Goal: Task Accomplishment & Management: Use online tool/utility

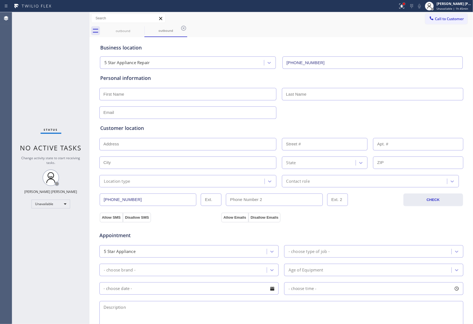
click at [403, 4] on div at bounding box center [404, 3] width 3 height 3
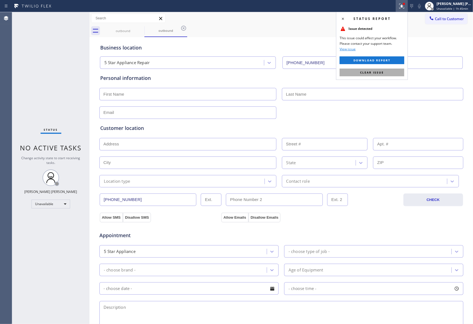
click at [381, 70] on button "Clear issue" at bounding box center [372, 73] width 65 height 8
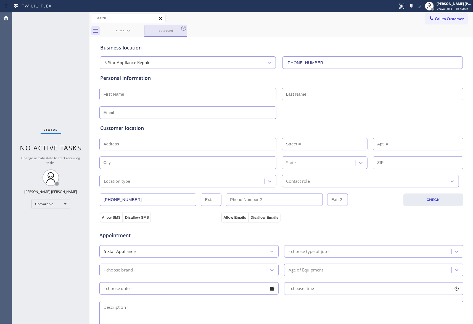
drag, startPoint x: 136, startPoint y: 31, endPoint x: 145, endPoint y: 24, distance: 11.0
click at [138, 30] on div "outbound" at bounding box center [123, 31] width 43 height 12
click at [145, 25] on div "outbound" at bounding box center [166, 31] width 42 height 12
click at [142, 28] on icon at bounding box center [141, 28] width 7 height 7
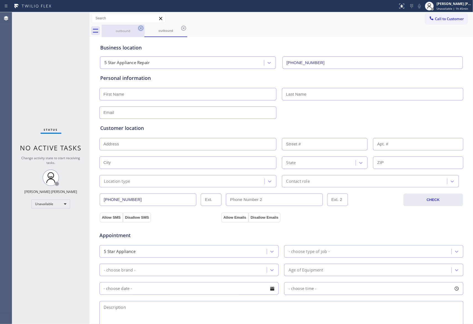
click at [144, 28] on div "outbound" at bounding box center [165, 31] width 43 height 12
click at [138, 41] on div "Business location 5 Star Appliance Repair (855) 731-4952" at bounding box center [281, 53] width 365 height 30
click at [145, 36] on div "outbound" at bounding box center [166, 31] width 42 height 12
click at [145, 34] on div "outbound" at bounding box center [166, 31] width 42 height 12
click at [150, 30] on div "outbound outbound" at bounding box center [288, 31] width 372 height 12
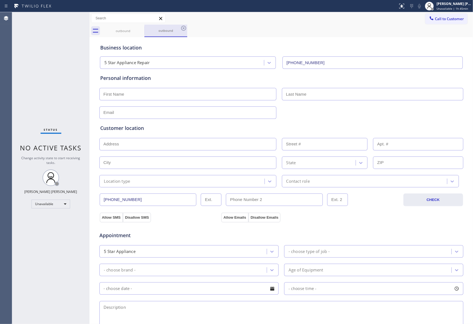
click at [190, 30] on div "outbound outbound" at bounding box center [288, 31] width 372 height 12
click at [185, 28] on div "outbound outbound" at bounding box center [288, 31] width 372 height 12
click at [182, 28] on div "outbound outbound" at bounding box center [288, 31] width 372 height 12
click at [145, 36] on div "outbound" at bounding box center [166, 31] width 42 height 12
click at [141, 29] on icon at bounding box center [141, 28] width 7 height 7
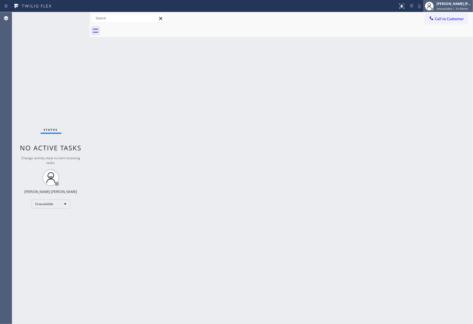
click at [462, 7] on span "Unavailable | 1h 45min" at bounding box center [452, 9] width 31 height 4
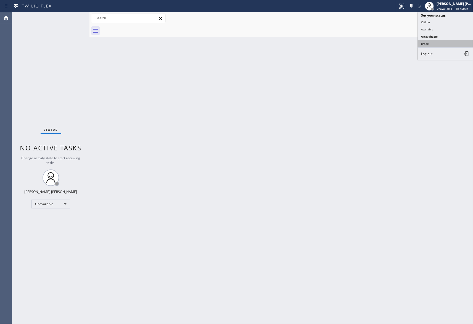
click at [435, 44] on button "Break" at bounding box center [445, 43] width 55 height 7
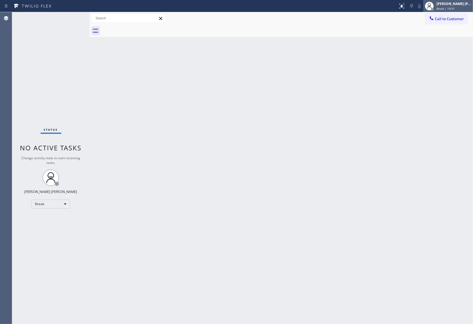
click at [456, 7] on div "Break | 19:31" at bounding box center [454, 9] width 35 height 4
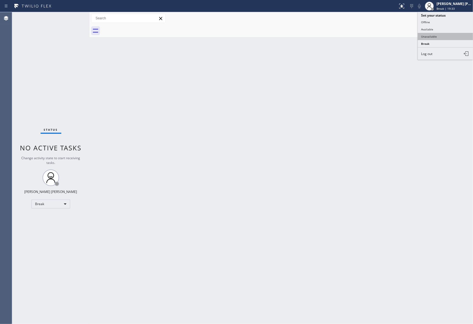
click at [443, 37] on button "Unavailable" at bounding box center [445, 36] width 55 height 7
click at [450, 19] on span "Call to Customer" at bounding box center [449, 18] width 29 height 5
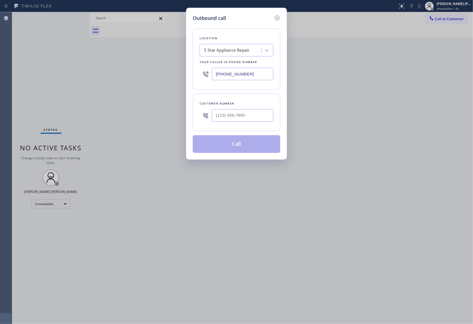
click at [238, 114] on input "text" at bounding box center [243, 115] width 62 height 12
paste input "773) 620-9381"
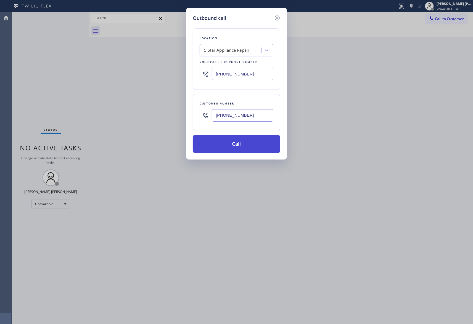
type input "(773) 620-9381"
click at [247, 146] on button "Call" at bounding box center [237, 144] width 88 height 18
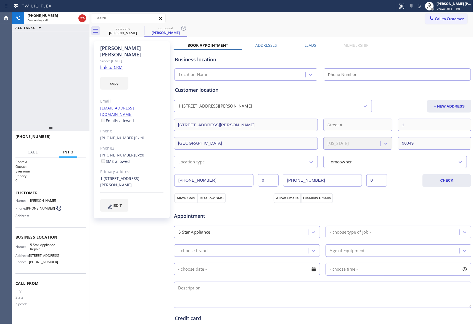
type input "(855) 731-4952"
drag, startPoint x: 69, startPoint y: 138, endPoint x: 20, endPoint y: 128, distance: 49.6
click at [69, 138] on span "HANG UP" at bounding box center [73, 139] width 17 height 4
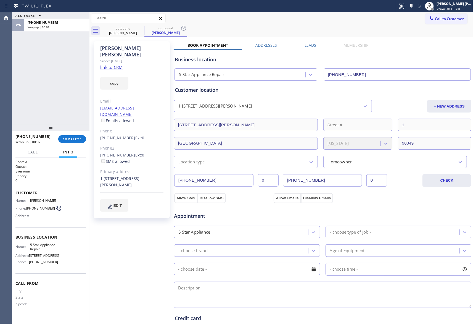
click at [309, 51] on div "Business location 5 Star Appliance Repair (855) 731-4952" at bounding box center [323, 65] width 298 height 30
click at [306, 46] on label "Leads" at bounding box center [311, 45] width 12 height 5
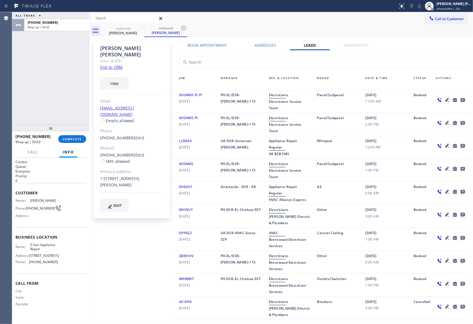
click at [461, 98] on icon at bounding box center [463, 100] width 4 height 4
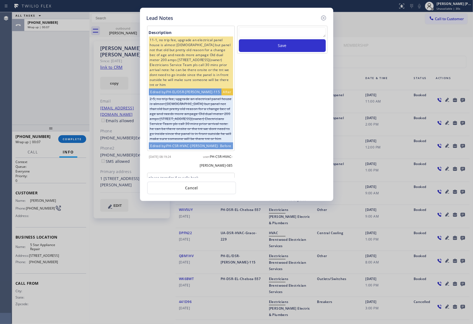
click at [269, 34] on textarea at bounding box center [282, 32] width 87 height 10
paste textarea "VM | please transfer if cx calls back"
type textarea "VM | please transfer if cx calls back"
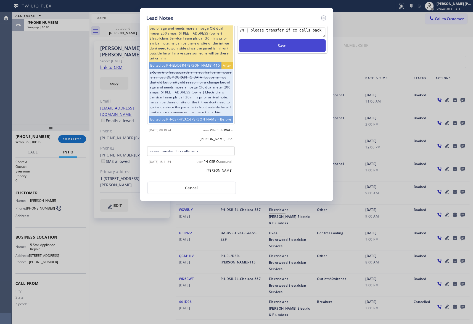
scroll to position [40, 0]
click at [324, 18] on icon at bounding box center [323, 17] width 5 height 5
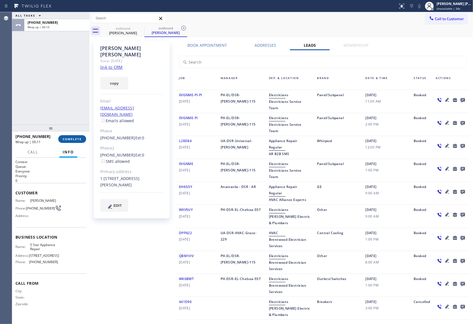
click at [75, 136] on button "COMPLETE" at bounding box center [72, 139] width 28 height 8
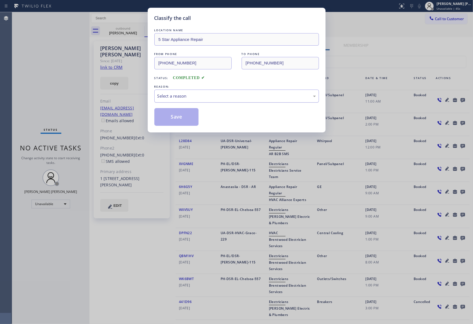
click at [189, 99] on div "Select a reason" at bounding box center [236, 96] width 159 height 6
click at [175, 117] on button "Save" at bounding box center [176, 117] width 44 height 18
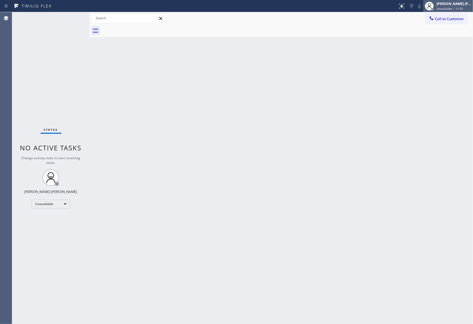
click at [447, 5] on div "[PERSON_NAME] [PERSON_NAME]" at bounding box center [454, 3] width 35 height 5
click at [439, 28] on button "Available" at bounding box center [445, 29] width 55 height 7
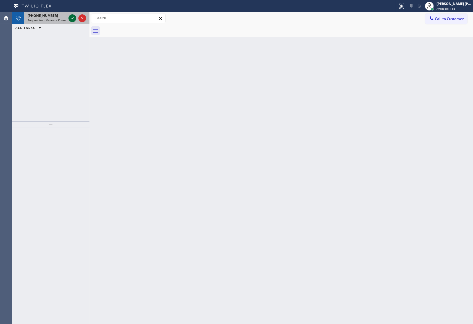
click at [72, 17] on icon at bounding box center [72, 18] width 7 height 7
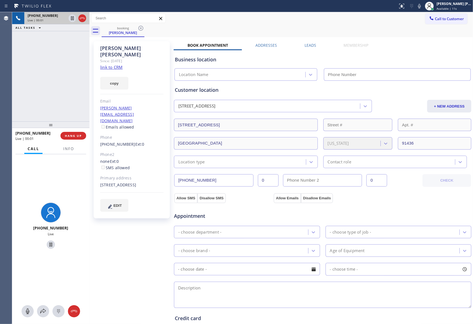
type input "[PHONE_NUMBER]"
click at [67, 149] on span "Info" at bounding box center [68, 148] width 11 height 5
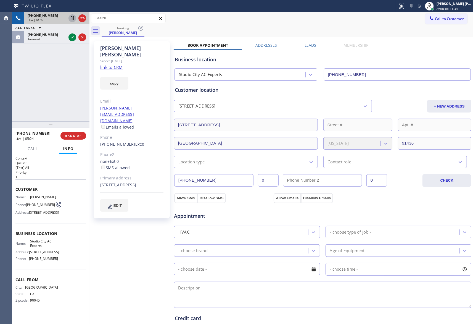
click at [72, 19] on icon at bounding box center [72, 18] width 3 height 4
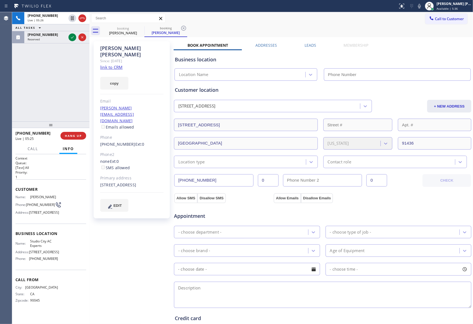
type input "[PHONE_NUMBER]"
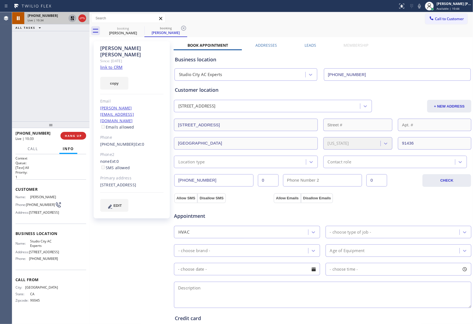
click at [73, 19] on icon at bounding box center [72, 18] width 4 height 4
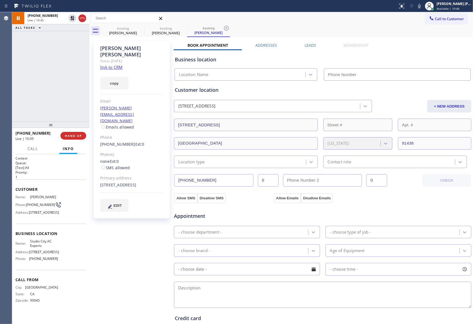
type input "[PHONE_NUMBER]"
click at [73, 136] on span "HANG UP" at bounding box center [73, 136] width 17 height 4
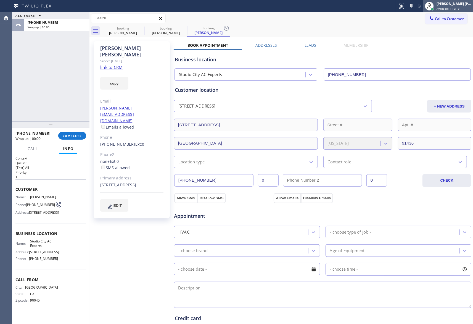
click at [455, 1] on div "[PERSON_NAME] [PERSON_NAME]" at bounding box center [454, 3] width 35 height 5
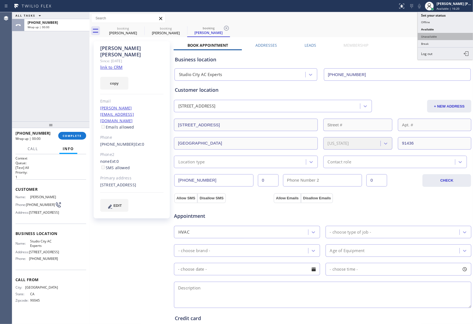
click at [443, 37] on button "Unavailable" at bounding box center [445, 36] width 55 height 7
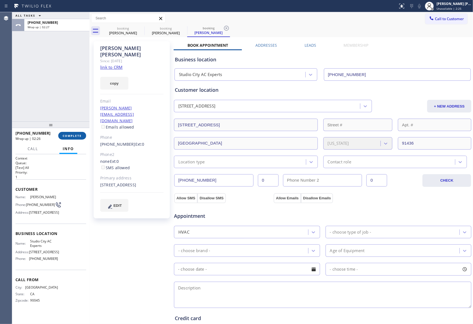
click at [72, 136] on span "COMPLETE" at bounding box center [72, 136] width 19 height 4
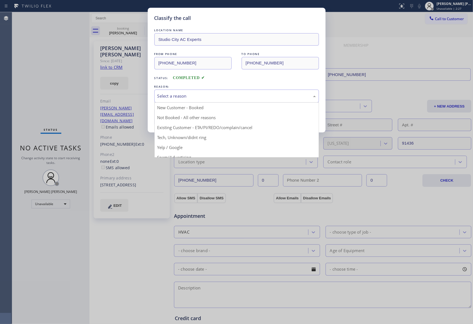
click at [188, 91] on div "Select a reason" at bounding box center [236, 96] width 165 height 13
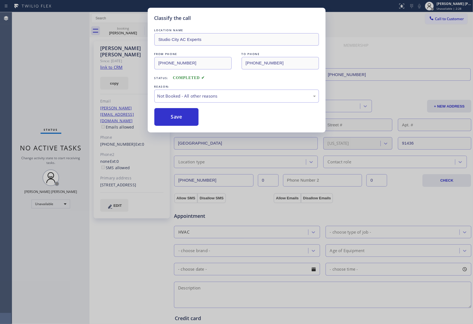
click at [182, 116] on button "Save" at bounding box center [176, 117] width 44 height 18
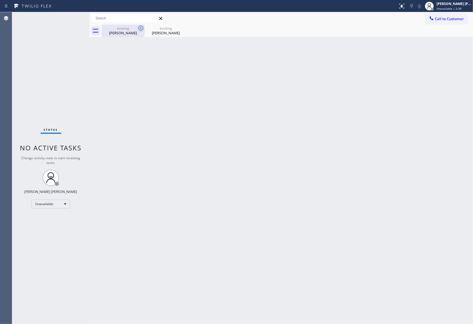
click at [130, 29] on div "booking" at bounding box center [123, 28] width 42 height 4
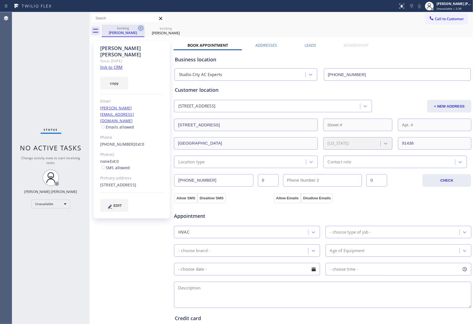
click at [141, 28] on icon at bounding box center [140, 28] width 5 height 5
click at [0, 0] on icon at bounding box center [0, 0] width 0 height 0
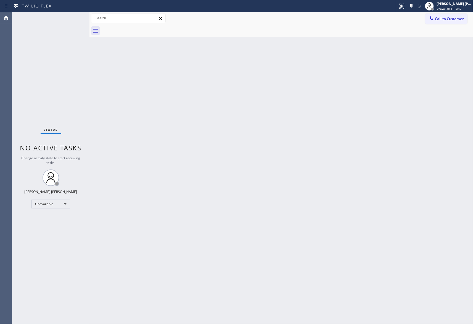
click at [141, 28] on div at bounding box center [288, 31] width 372 height 12
click at [460, 15] on button "Call to Customer" at bounding box center [446, 19] width 42 height 10
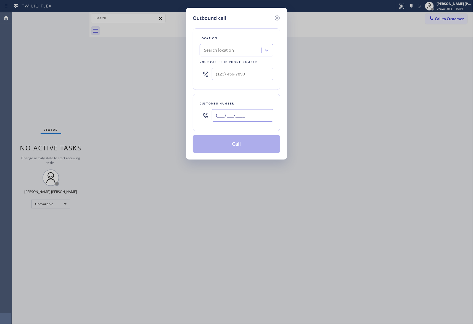
click at [248, 122] on input "(___) ___-____" at bounding box center [243, 115] width 62 height 12
paste input "310) 343-3347"
type input "[PHONE_NUMBER]"
click at [234, 52] on div "Search location" at bounding box center [219, 50] width 30 height 6
paste input "Studio City AC Experts"
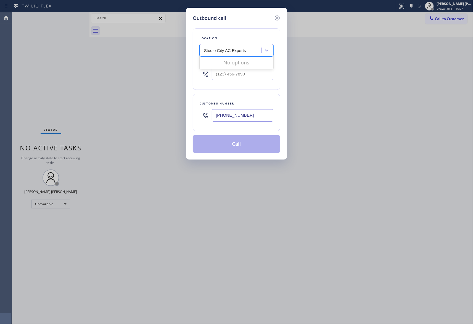
drag, startPoint x: 215, startPoint y: 49, endPoint x: 147, endPoint y: 56, distance: 68.1
click at [147, 56] on div "Outbound call Location 0 results available for search term Studio City AC Exper…" at bounding box center [236, 162] width 473 height 324
type input "Studio City AC Experts"
click at [234, 60] on div "Studio City AC Experts" at bounding box center [237, 62] width 74 height 10
type input "[PHONE_NUMBER]"
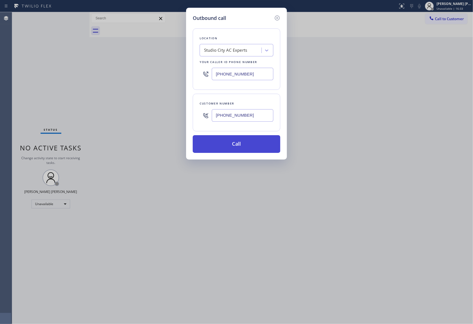
click at [247, 144] on button "Call" at bounding box center [237, 144] width 88 height 18
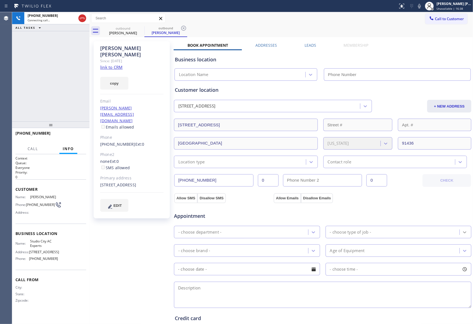
type input "[PHONE_NUMBER]"
click at [76, 136] on span "HANG UP" at bounding box center [73, 136] width 17 height 4
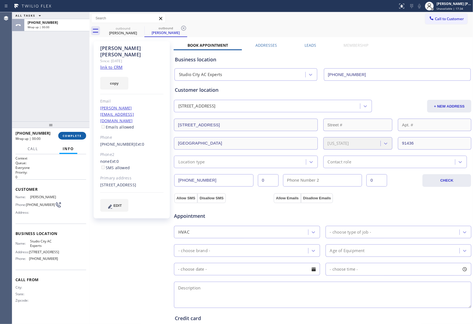
click at [76, 136] on span "COMPLETE" at bounding box center [72, 136] width 19 height 4
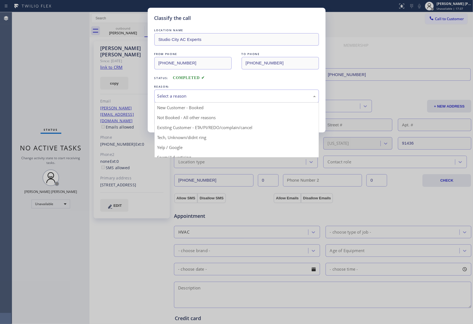
click at [260, 98] on div "Select a reason" at bounding box center [236, 96] width 159 height 6
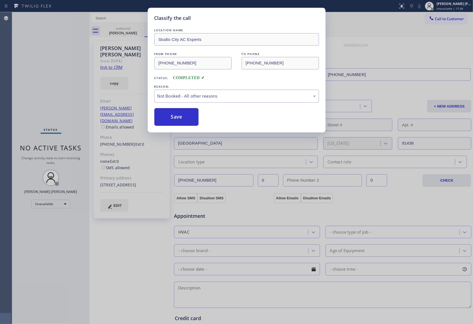
click at [175, 117] on button "Save" at bounding box center [176, 117] width 44 height 18
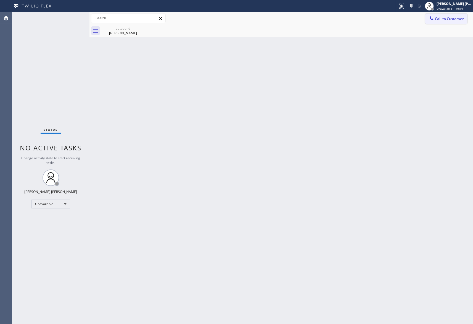
click at [450, 23] on button "Call to Customer" at bounding box center [446, 19] width 42 height 10
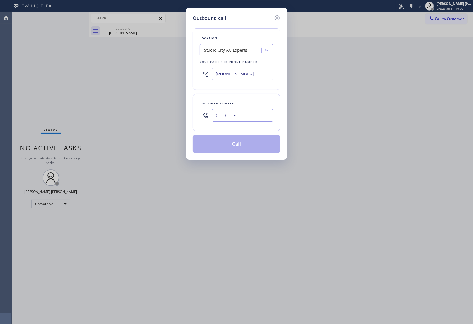
click at [247, 120] on input "(___) ___-____" at bounding box center [243, 115] width 62 height 12
paste input "949) 636-4419"
type input "[PHONE_NUMBER]"
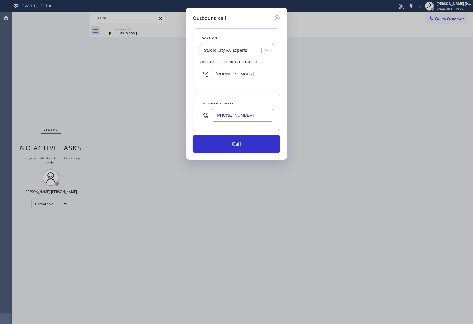
click at [241, 50] on div "Studio City AC Experts" at bounding box center [225, 50] width 43 height 6
paste input "Modern Air Duct Cleaning [GEOGRAPHIC_DATA]"
type input "Modern Air Duct Cleaning [GEOGRAPHIC_DATA]"
click at [232, 64] on div "Modern Air Duct Cleaning [GEOGRAPHIC_DATA]" at bounding box center [237, 64] width 74 height 15
type input "[PHONE_NUMBER]"
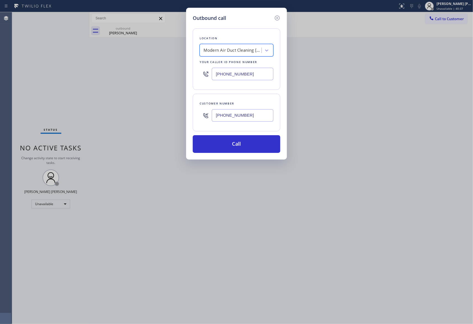
scroll to position [0, 0]
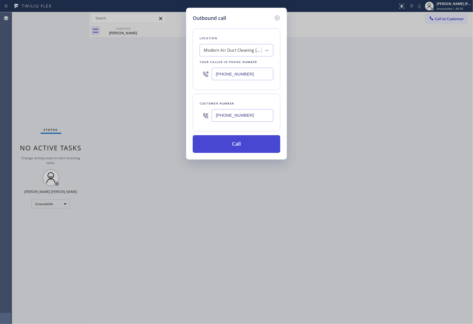
click at [248, 148] on button "Call" at bounding box center [237, 144] width 88 height 18
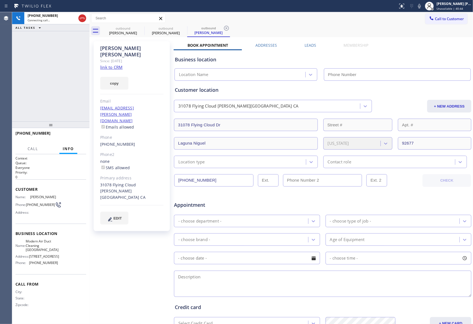
type input "[PHONE_NUMBER]"
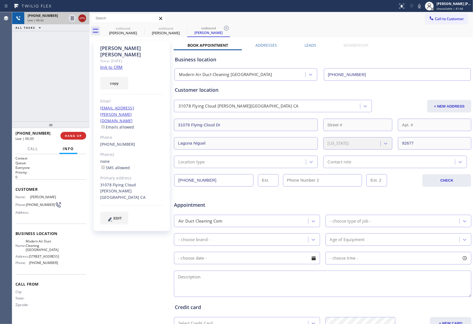
click at [80, 16] on icon at bounding box center [82, 18] width 7 height 7
click at [136, 27] on div "outbound" at bounding box center [123, 28] width 42 height 4
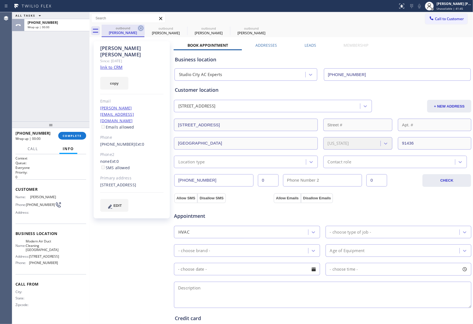
click at [138, 27] on icon at bounding box center [141, 28] width 7 height 7
click at [0, 0] on icon at bounding box center [0, 0] width 0 height 0
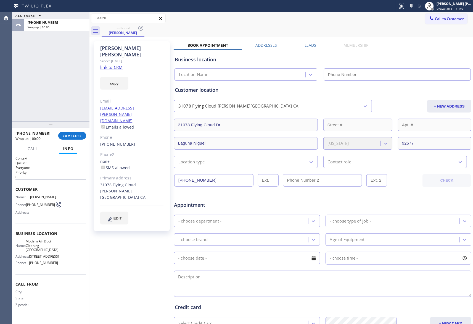
click at [138, 27] on icon at bounding box center [141, 28] width 7 height 7
click at [138, 27] on div "outbound [PERSON_NAME]" at bounding box center [288, 31] width 372 height 12
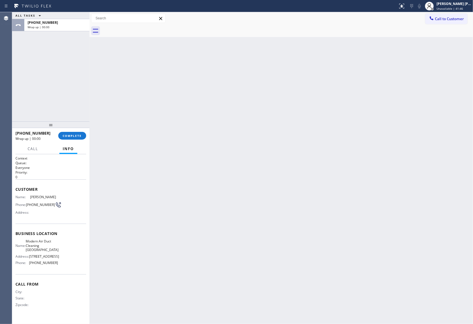
click at [138, 27] on div at bounding box center [288, 31] width 372 height 12
click at [71, 138] on button "COMPLETE" at bounding box center [72, 136] width 28 height 8
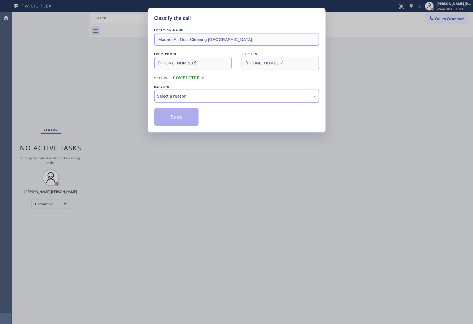
click at [169, 93] on div "Select a reason" at bounding box center [236, 96] width 159 height 6
click at [175, 117] on button "Save" at bounding box center [176, 117] width 44 height 18
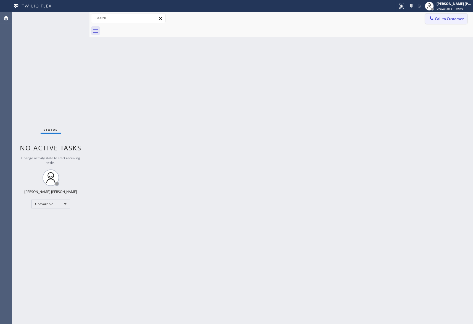
click at [455, 17] on span "Call to Customer" at bounding box center [449, 18] width 29 height 5
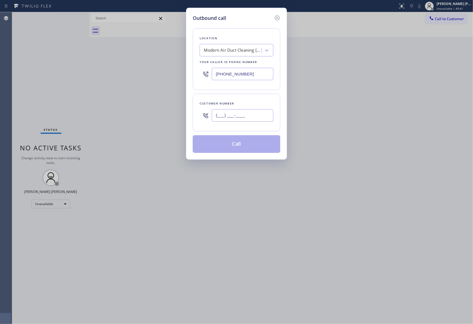
click at [236, 119] on input "(___) ___-____" at bounding box center [243, 115] width 62 height 12
paste input "323) 416-2342"
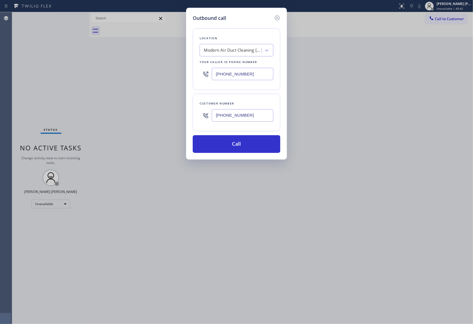
type input "[PHONE_NUMBER]"
drag, startPoint x: 254, startPoint y: 77, endPoint x: 169, endPoint y: 71, distance: 85.9
click at [169, 71] on div "Outbound call Location Modern Air Duct Cleaning [GEOGRAPHIC_DATA] Your caller i…" at bounding box center [236, 162] width 473 height 324
paste input "09) 257-5564"
type input "[PHONE_NUMBER]"
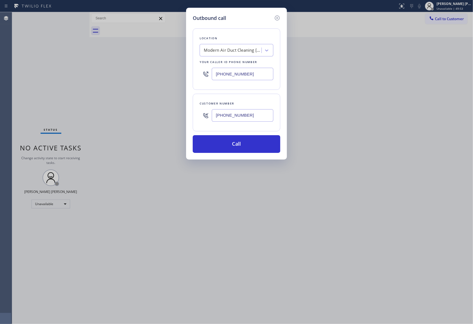
drag, startPoint x: 249, startPoint y: 115, endPoint x: 164, endPoint y: 111, distance: 85.2
click at [164, 111] on div "Outbound call Location Modern Air Duct Cleaning [GEOGRAPHIC_DATA] Your caller i…" at bounding box center [236, 162] width 473 height 324
paste input "909) 257-5564"
type input "[PHONE_NUMBER]"
drag, startPoint x: 261, startPoint y: 73, endPoint x: 156, endPoint y: 62, distance: 105.5
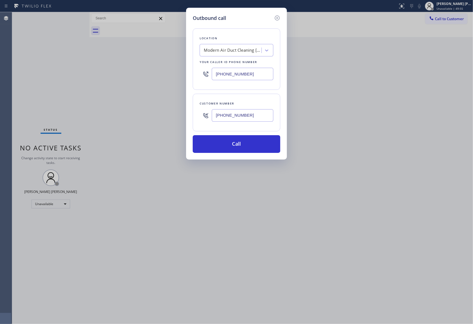
click at [156, 62] on div "Outbound call Location Modern Air Duct Cleaning [GEOGRAPHIC_DATA] Your caller i…" at bounding box center [236, 162] width 473 height 324
paste input "323) 416-2342"
type input "[PHONE_NUMBER]"
click at [234, 146] on button "Call" at bounding box center [237, 144] width 88 height 18
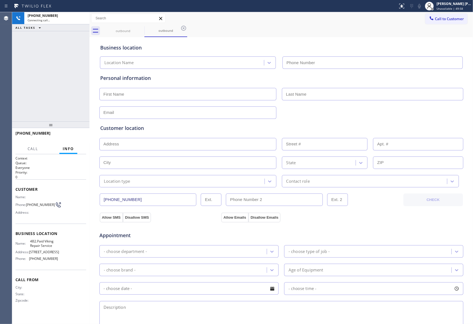
type input "[PHONE_NUMBER]"
click at [75, 135] on span "HANG UP" at bounding box center [73, 136] width 17 height 4
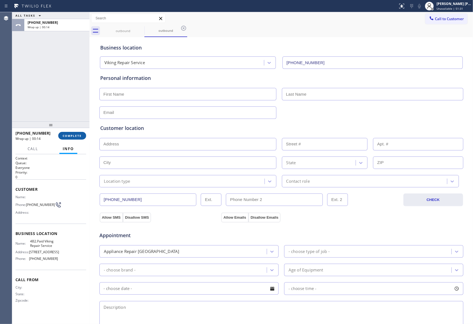
click at [65, 134] on span "COMPLETE" at bounding box center [72, 136] width 19 height 4
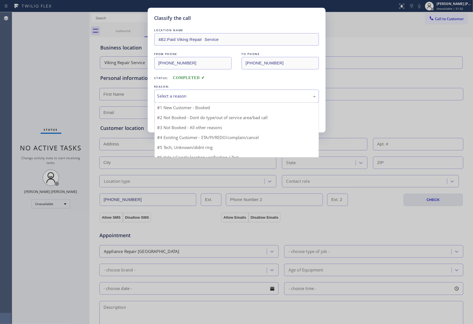
click at [186, 94] on div "Select a reason" at bounding box center [236, 96] width 159 height 6
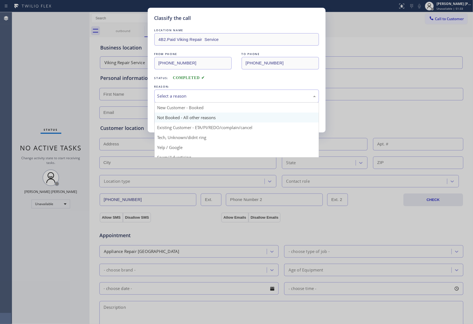
click at [183, 118] on button "Save" at bounding box center [176, 117] width 44 height 18
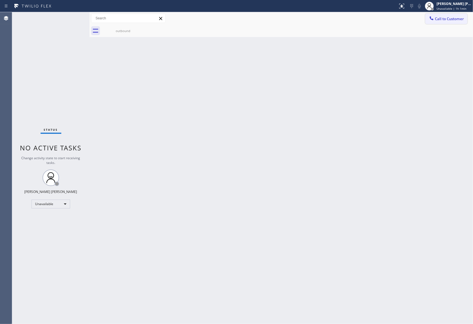
click at [449, 19] on span "Call to Customer" at bounding box center [449, 18] width 29 height 5
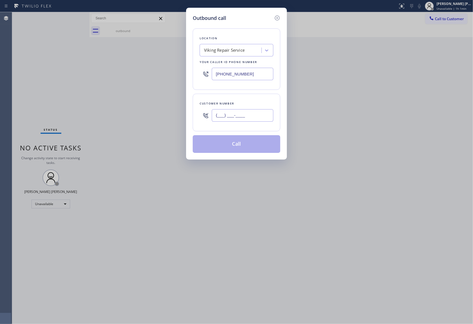
click at [253, 115] on input "(___) ___-____" at bounding box center [243, 115] width 62 height 12
paste input "949) 636-4419"
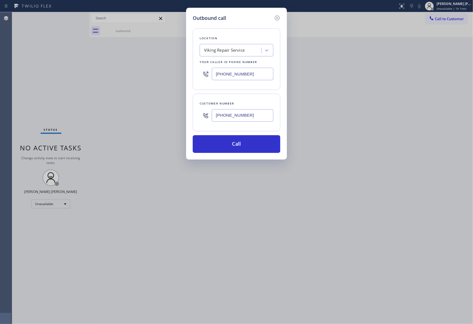
type input "[PHONE_NUMBER]"
click at [226, 52] on div "Viking Repair Service" at bounding box center [224, 50] width 41 height 6
paste input "Modern Air Duct Cleaning [GEOGRAPHIC_DATA]"
type input "Modern Air Duct Cleaning [GEOGRAPHIC_DATA]"
click at [224, 62] on div "Modern Air Duct Cleaning [GEOGRAPHIC_DATA]" at bounding box center [237, 64] width 74 height 15
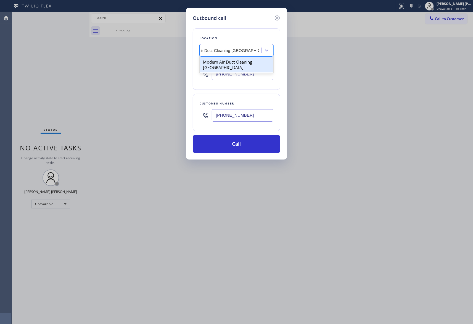
type input "[PHONE_NUMBER]"
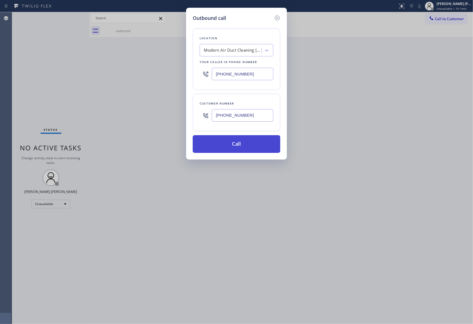
click at [228, 143] on button "Call" at bounding box center [237, 144] width 88 height 18
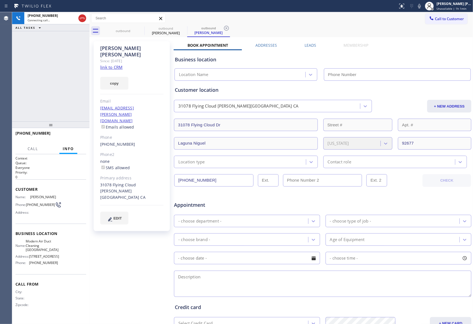
type input "[PHONE_NUMBER]"
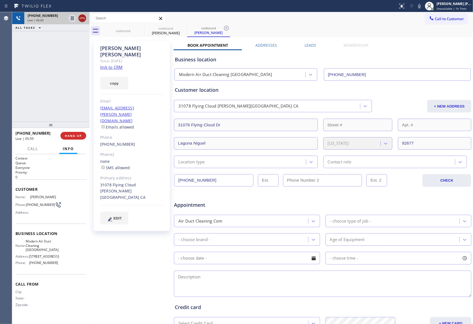
click at [82, 19] on icon at bounding box center [82, 18] width 7 height 7
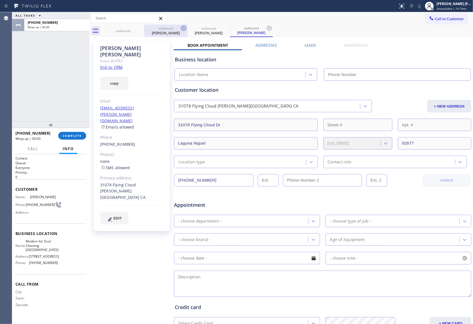
click at [0, 0] on icon at bounding box center [0, 0] width 0 height 0
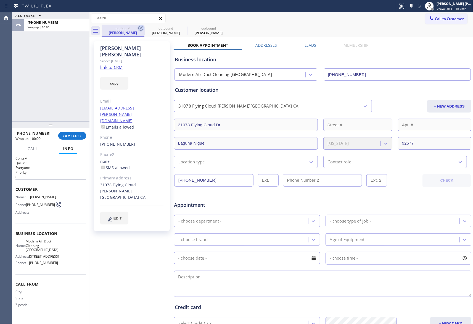
click at [141, 30] on icon at bounding box center [140, 28] width 5 height 5
click at [0, 0] on icon at bounding box center [0, 0] width 0 height 0
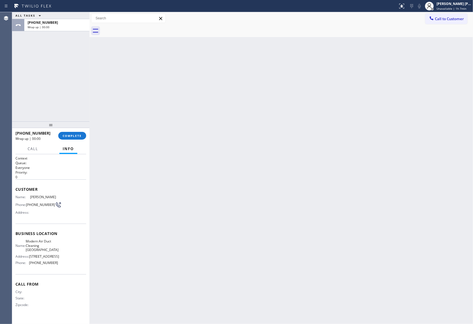
click at [141, 30] on div at bounding box center [288, 31] width 372 height 12
click at [72, 132] on button "COMPLETE" at bounding box center [72, 136] width 28 height 8
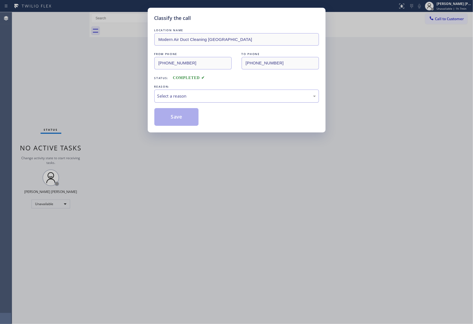
click at [185, 95] on div "Select a reason" at bounding box center [236, 96] width 159 height 6
click at [178, 117] on button "Save" at bounding box center [176, 117] width 44 height 18
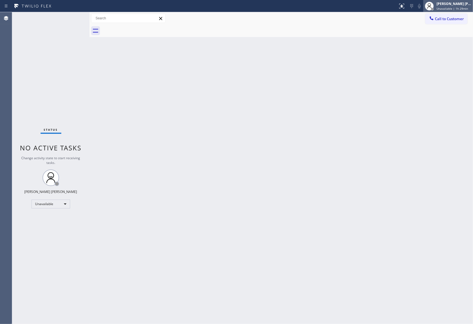
click at [453, 7] on span "Unavailable | 1h 29min" at bounding box center [452, 9] width 31 height 4
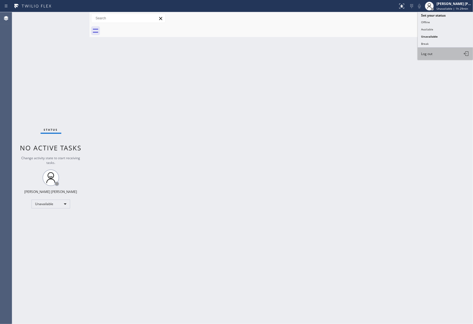
click at [441, 51] on button "Log out" at bounding box center [445, 54] width 55 height 12
